Goal: Task Accomplishment & Management: Complete application form

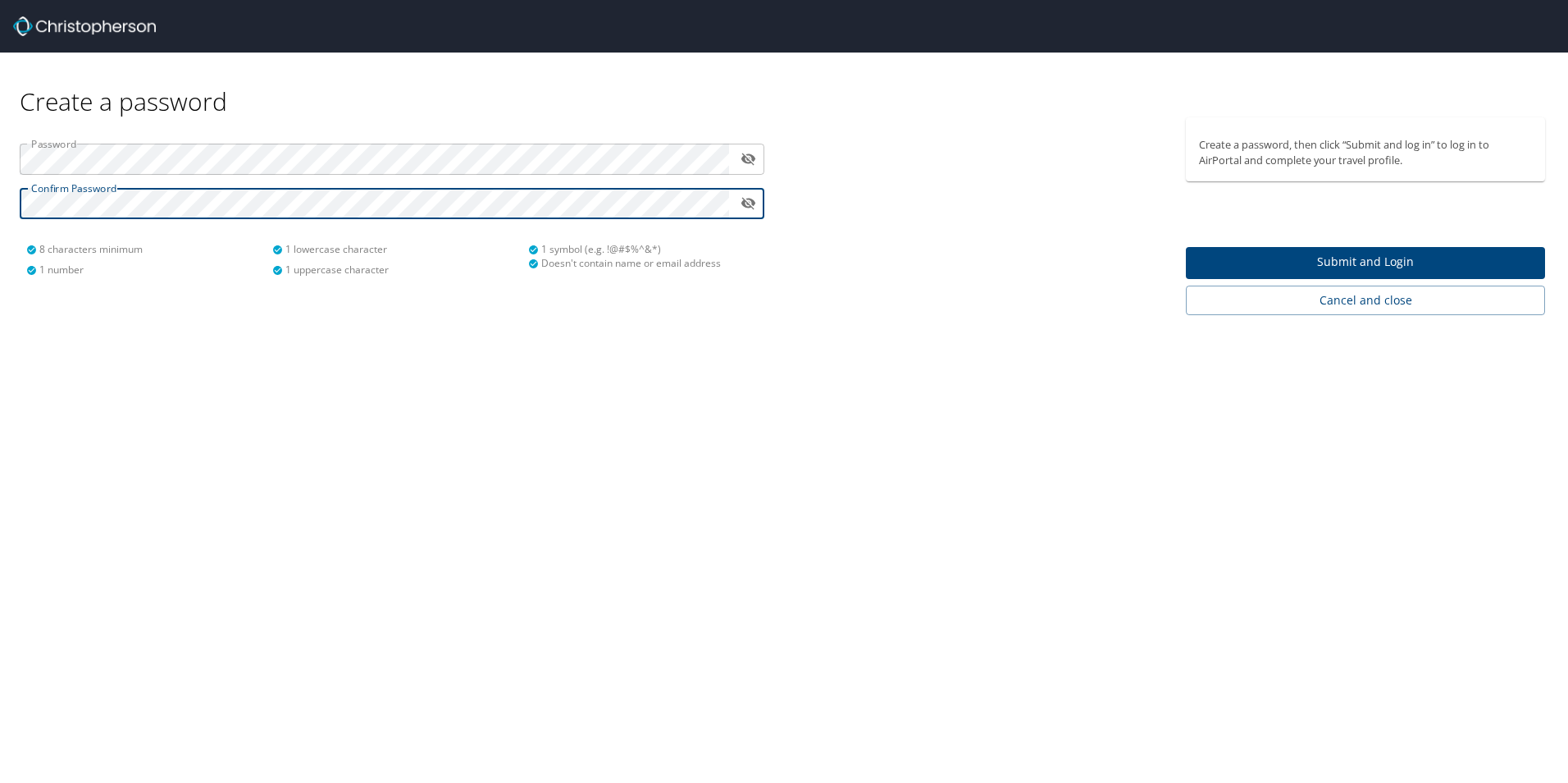
click at [1311, 261] on span "Submit and Login" at bounding box center [1365, 263] width 333 height 21
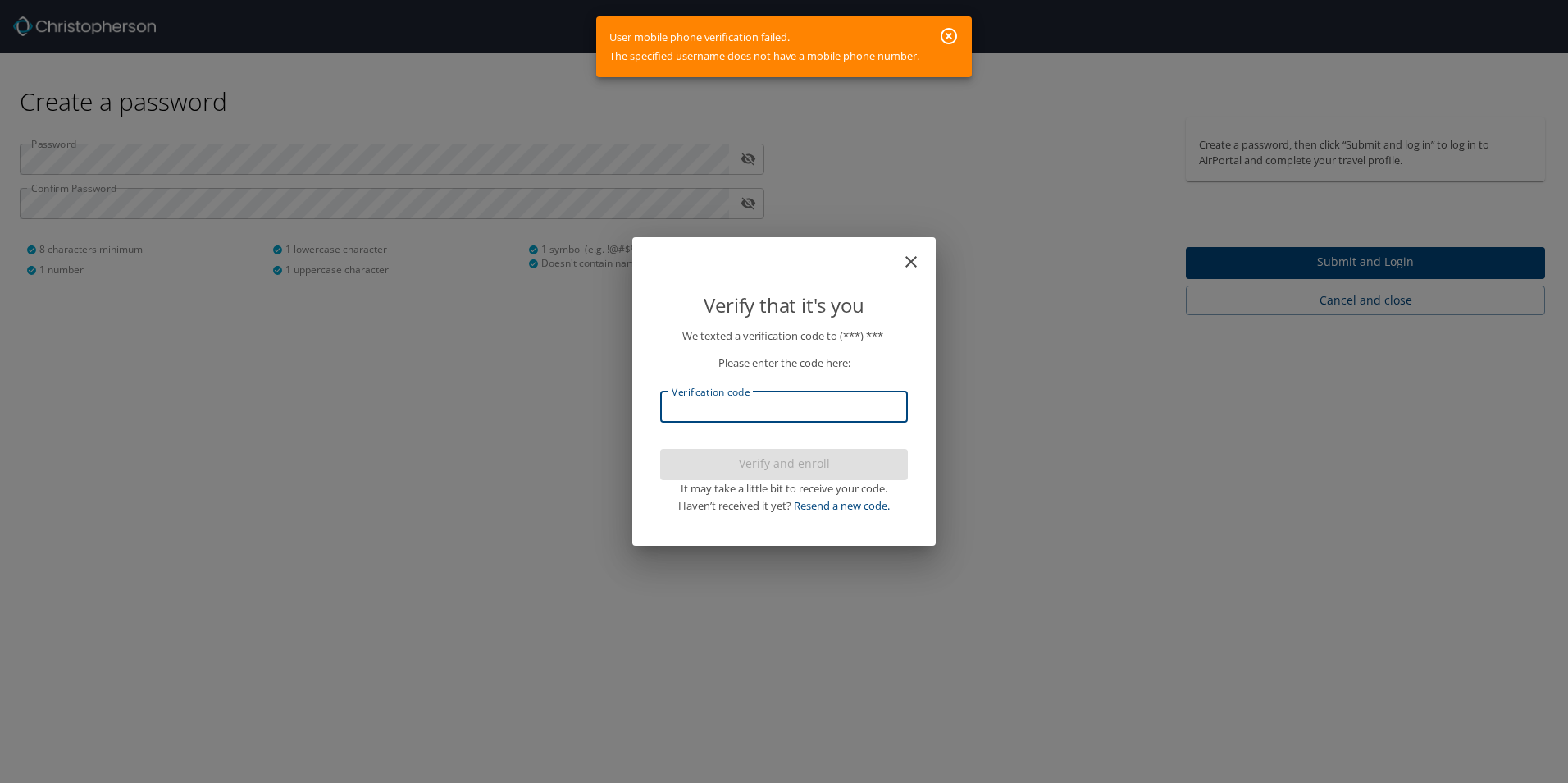
click at [773, 406] on input "Verification code" at bounding box center [784, 406] width 247 height 31
click at [693, 407] on input "Verification code" at bounding box center [784, 406] width 247 height 31
paste input "37274"
type input "37274"
click at [1022, 398] on div "Verify that it's you We texted a verification code to (***) ***- Please enter t…" at bounding box center [784, 392] width 1568 height 783
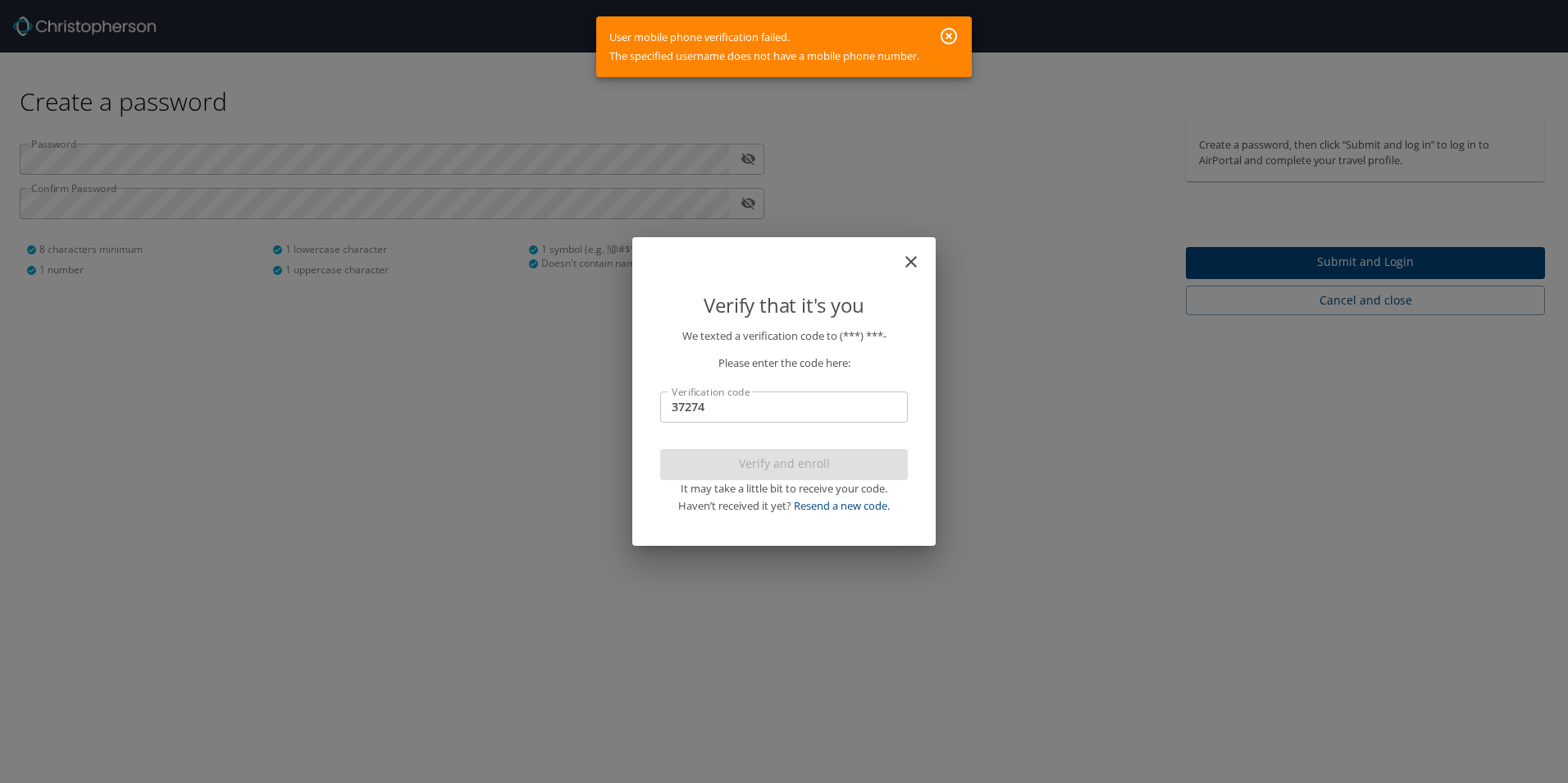
click at [915, 258] on icon "close" at bounding box center [911, 262] width 11 height 11
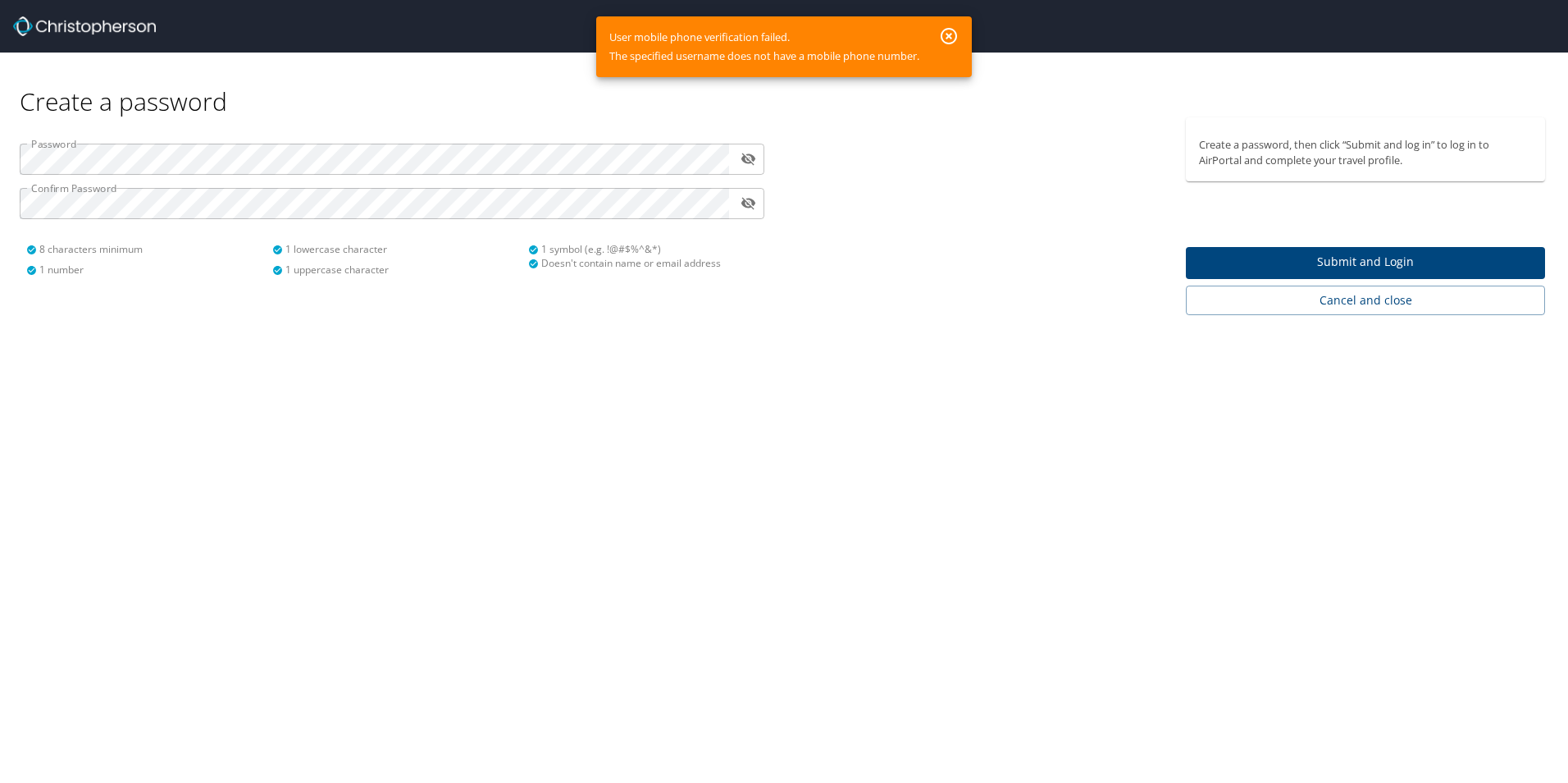
click at [952, 35] on icon "button" at bounding box center [949, 36] width 17 height 17
